Goal: Information Seeking & Learning: Learn about a topic

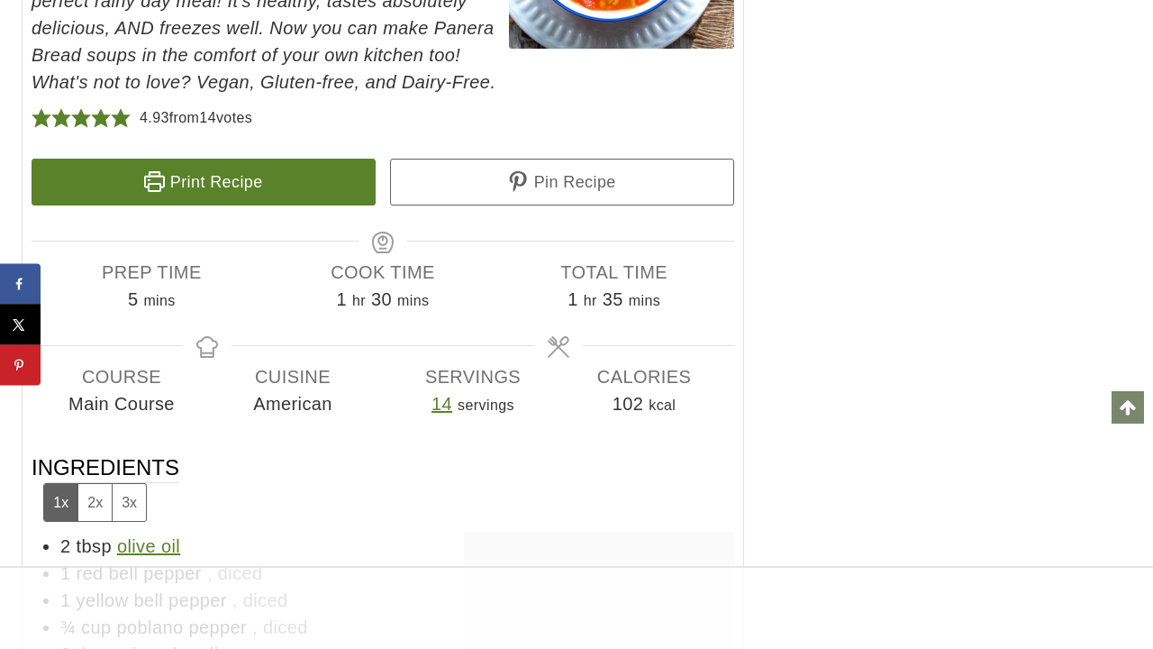
scroll to position [8591, 0]
